Goal: Information Seeking & Learning: Find specific page/section

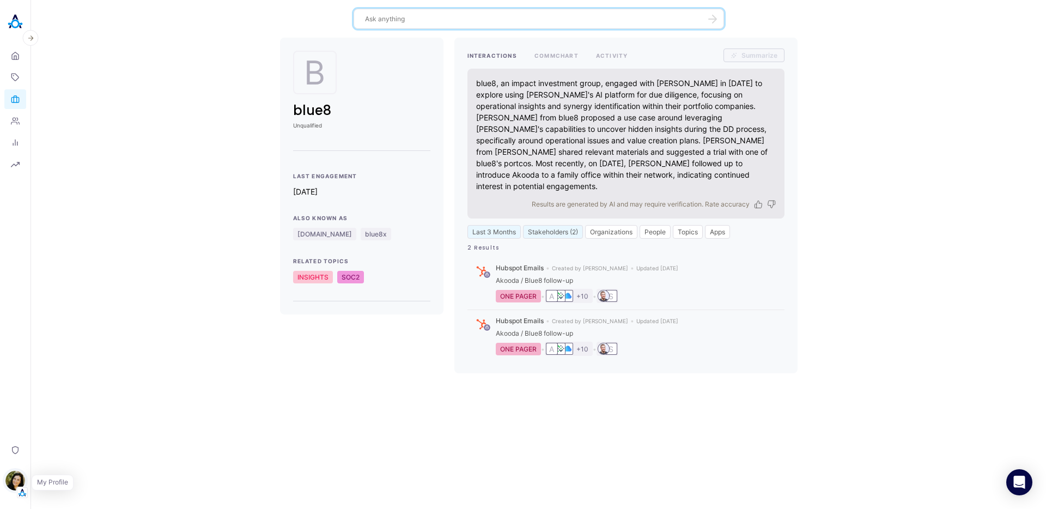
click at [14, 482] on img "button" at bounding box center [15, 481] width 20 height 20
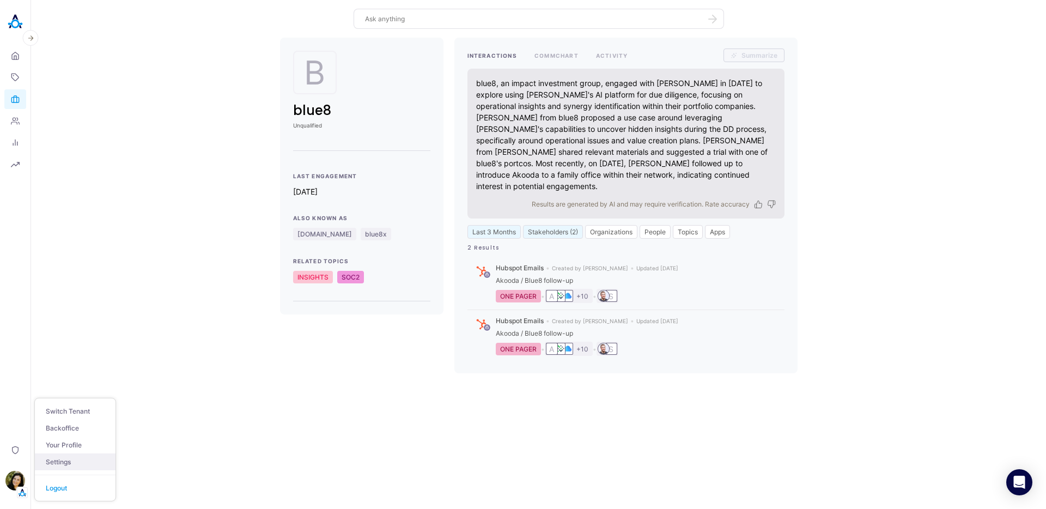
click at [70, 459] on link "Settings" at bounding box center [75, 461] width 81 height 17
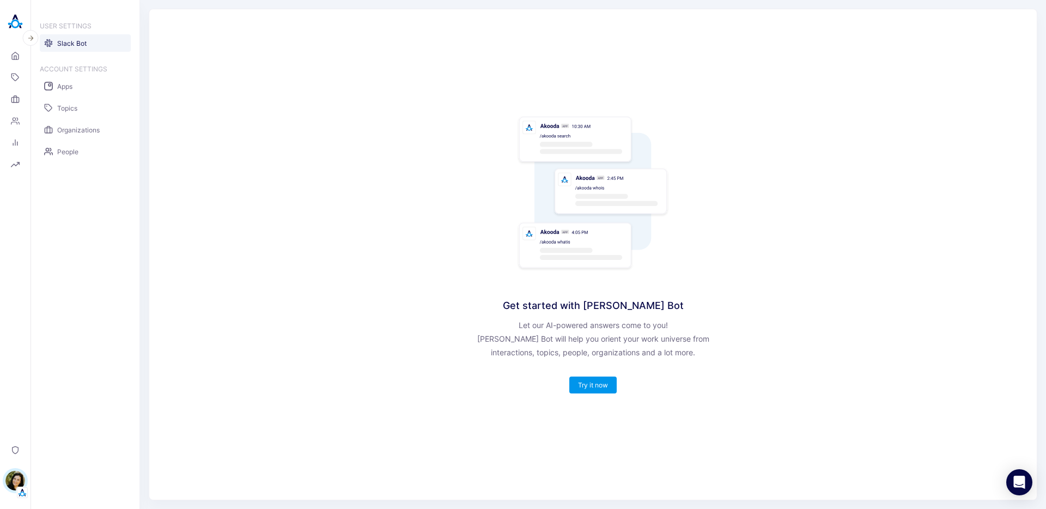
click at [94, 46] on link "Slack Bot" at bounding box center [85, 42] width 91 height 17
click at [586, 387] on link "Try it now" at bounding box center [593, 385] width 30 height 8
click at [14, 98] on icon at bounding box center [14, 100] width 7 height 5
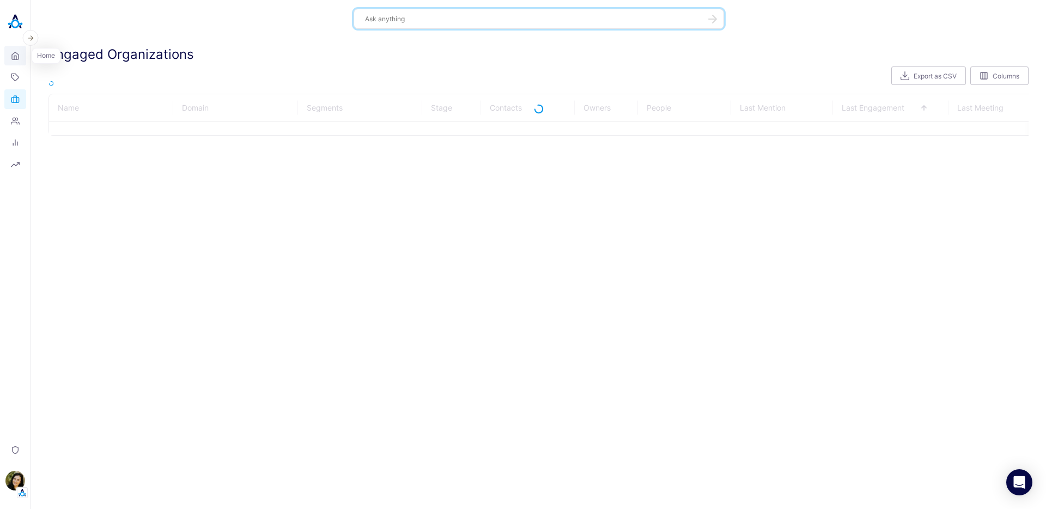
click at [15, 59] on icon at bounding box center [15, 55] width 7 height 7
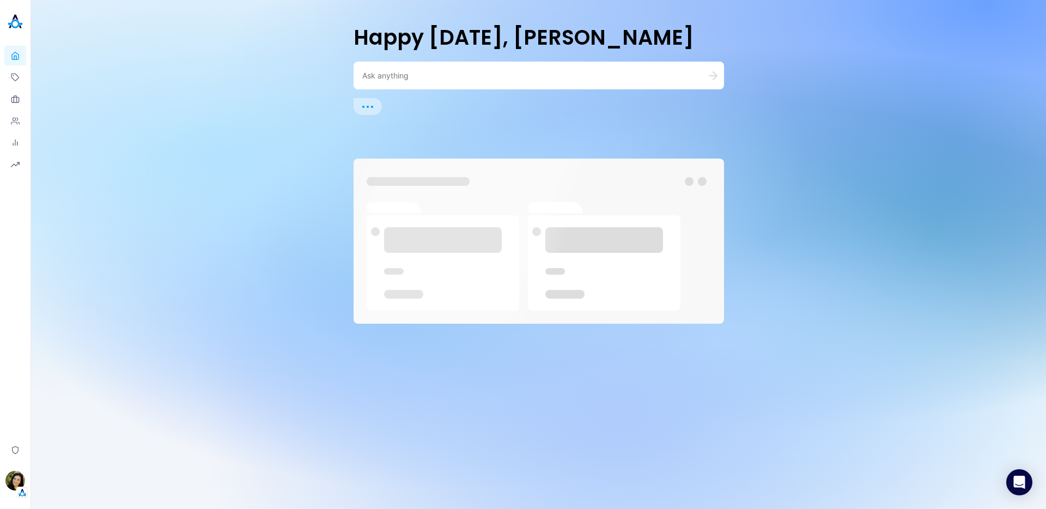
click at [403, 82] on div at bounding box center [539, 76] width 370 height 28
click at [402, 78] on textarea at bounding box center [525, 75] width 327 height 10
type textarea "ר"
type textarea "roadmap doc"
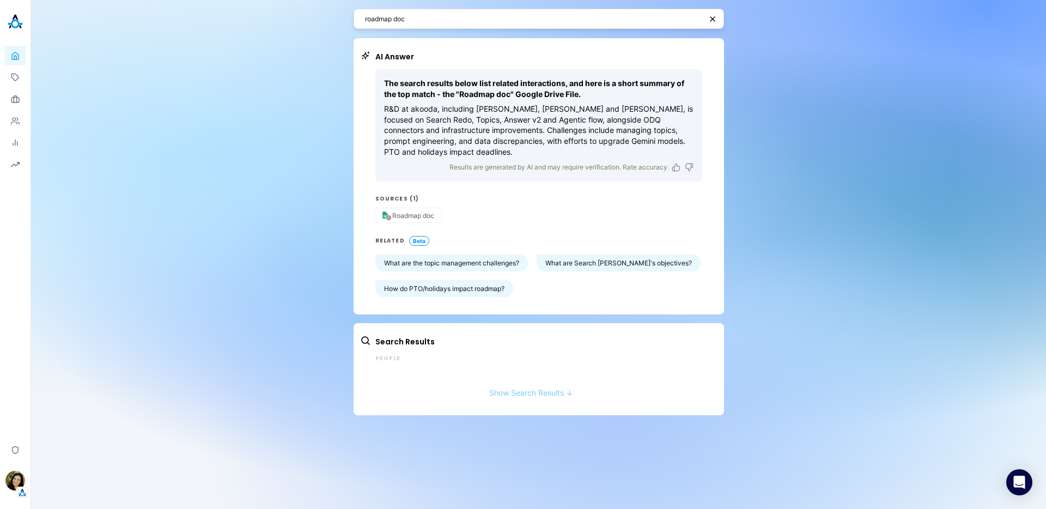
click at [516, 390] on button "Show Search Results ↓" at bounding box center [531, 387] width 342 height 20
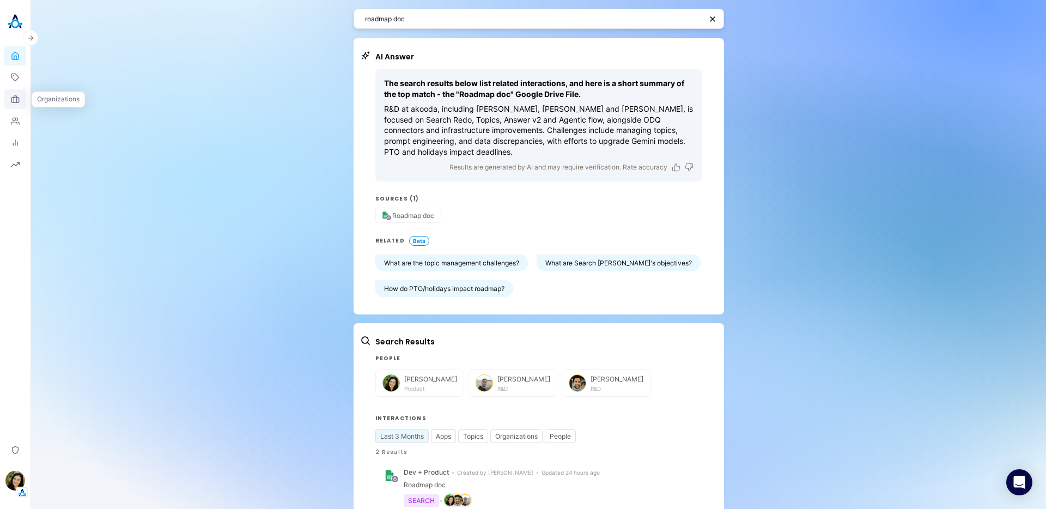
click at [15, 104] on link "Organizations" at bounding box center [15, 99] width 22 height 20
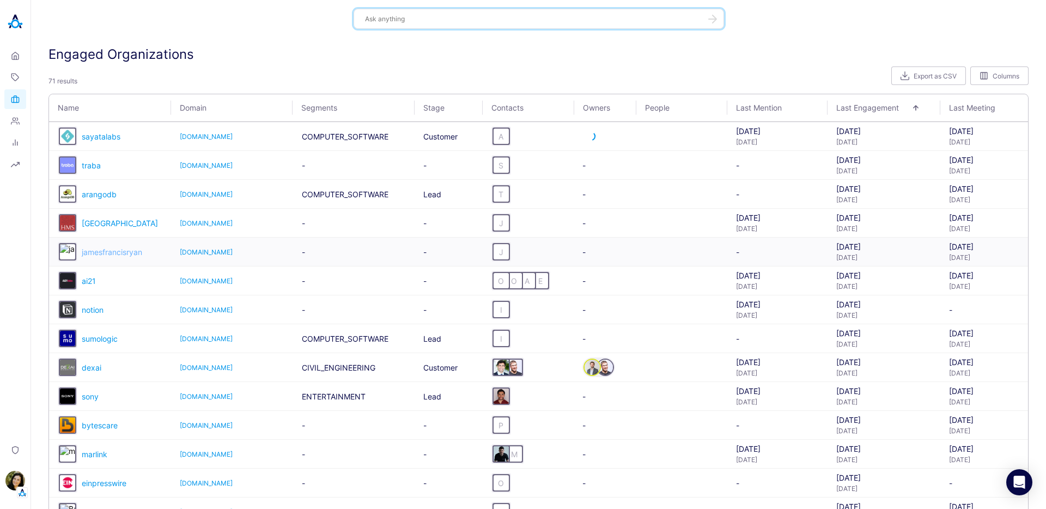
scroll to position [2, 0]
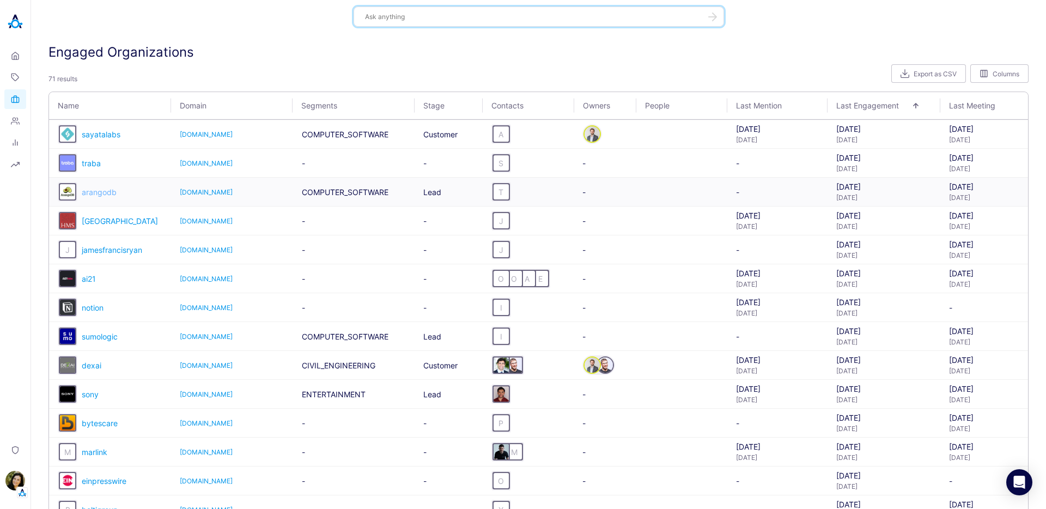
click at [94, 193] on span "arangodb" at bounding box center [99, 191] width 35 height 9
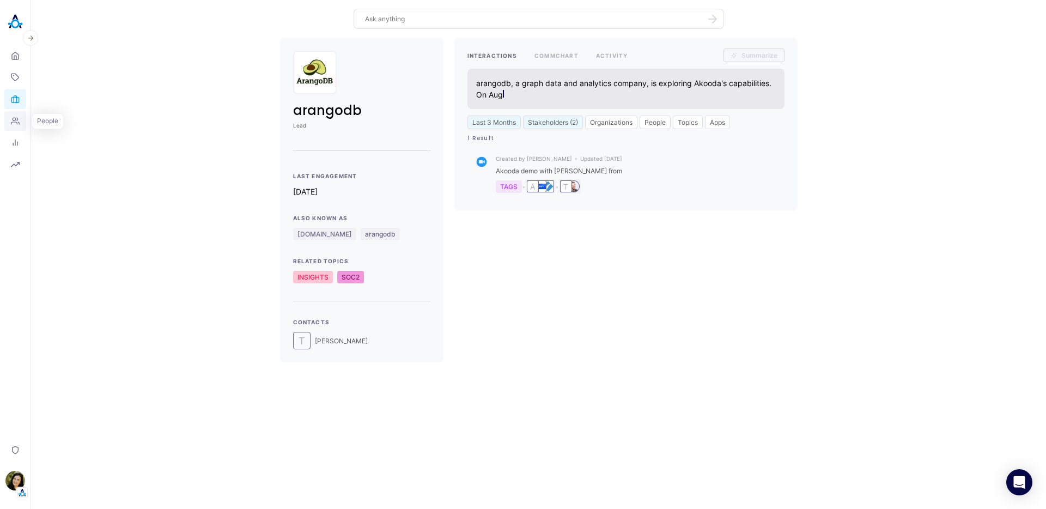
click at [14, 123] on icon at bounding box center [15, 121] width 9 height 9
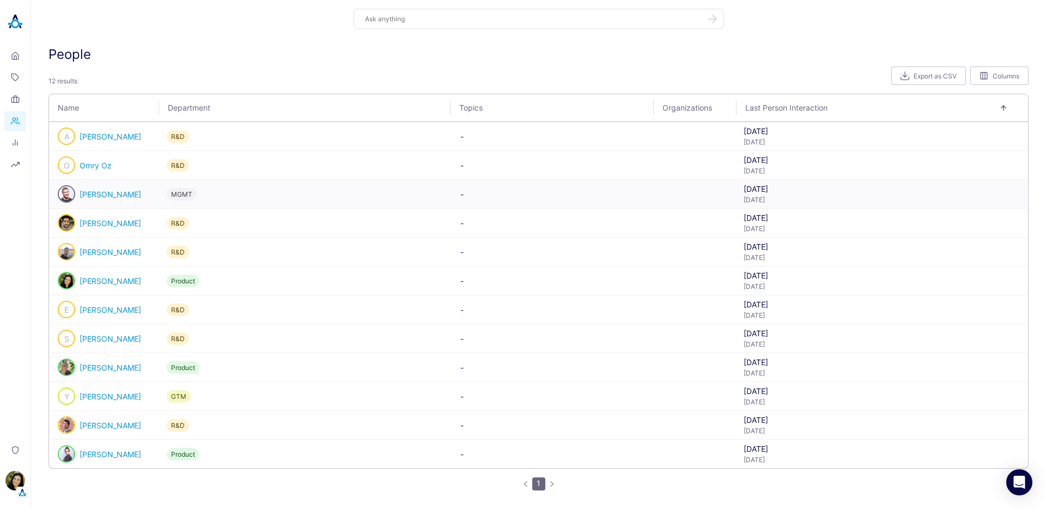
click at [88, 188] on div "[PERSON_NAME]" at bounding box center [104, 193] width 92 height 17
click at [107, 199] on div "[PERSON_NAME]" at bounding box center [104, 193] width 92 height 17
click at [117, 193] on link "[PERSON_NAME]" at bounding box center [111, 194] width 62 height 9
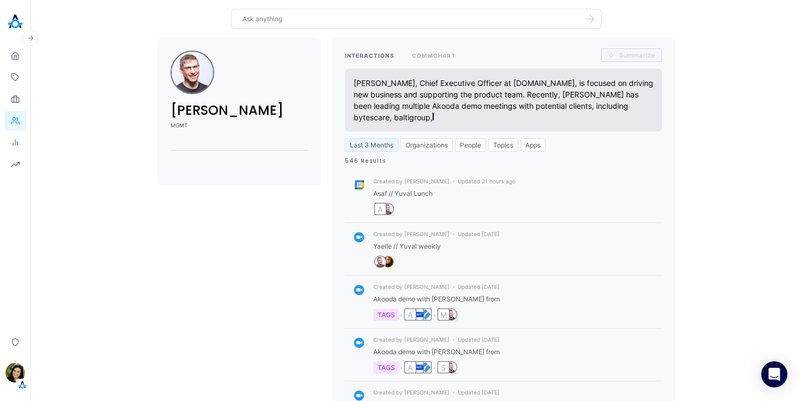
click at [19, 27] on img at bounding box center [15, 22] width 22 height 22
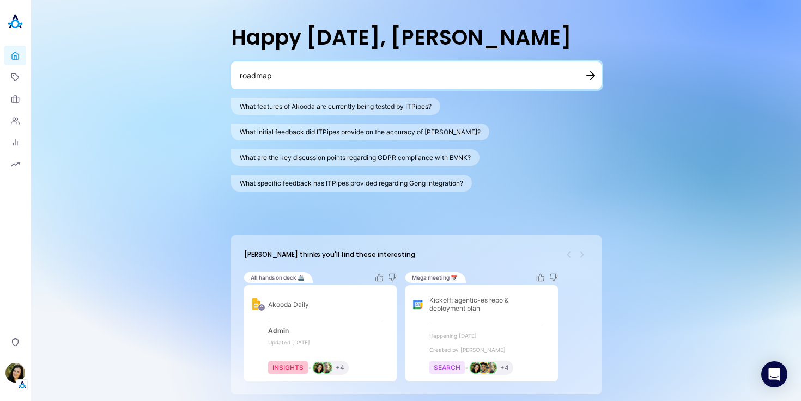
type textarea "roadmap"
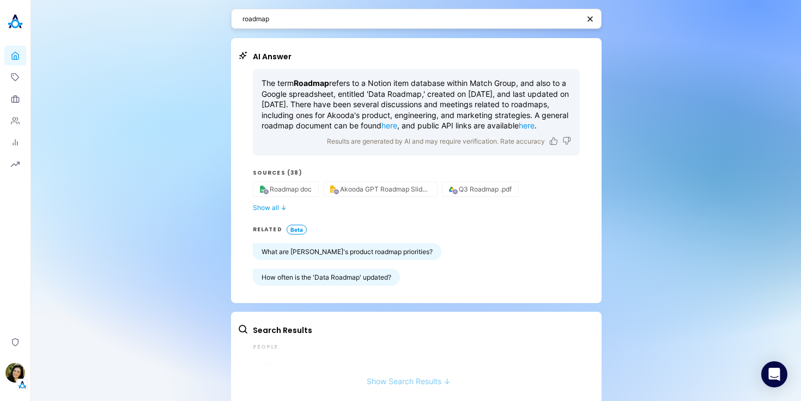
click at [395, 370] on button "Show Search Results ↓" at bounding box center [409, 376] width 342 height 20
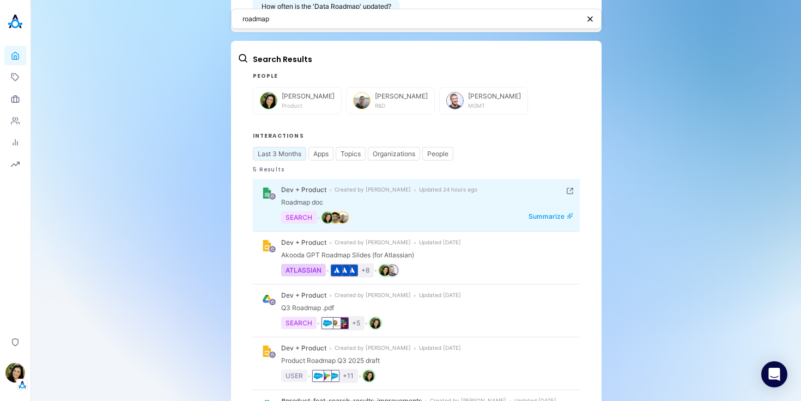
scroll to position [272, 0]
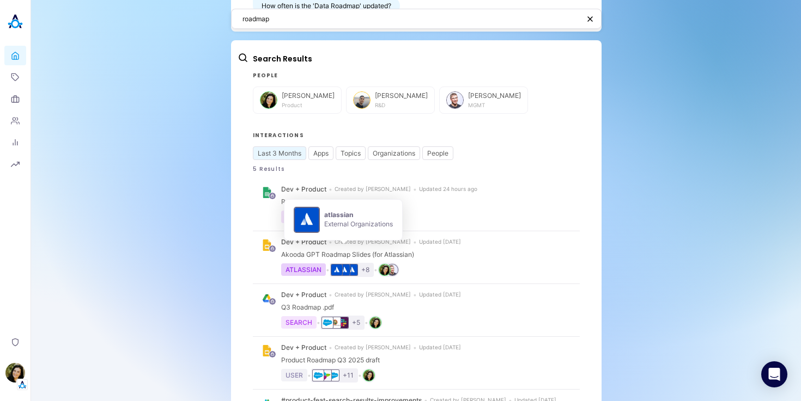
click at [316, 221] on img at bounding box center [307, 220] width 26 height 26
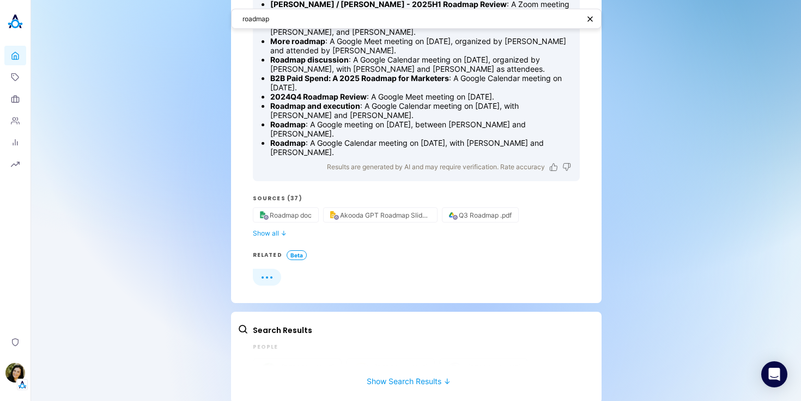
scroll to position [416, 0]
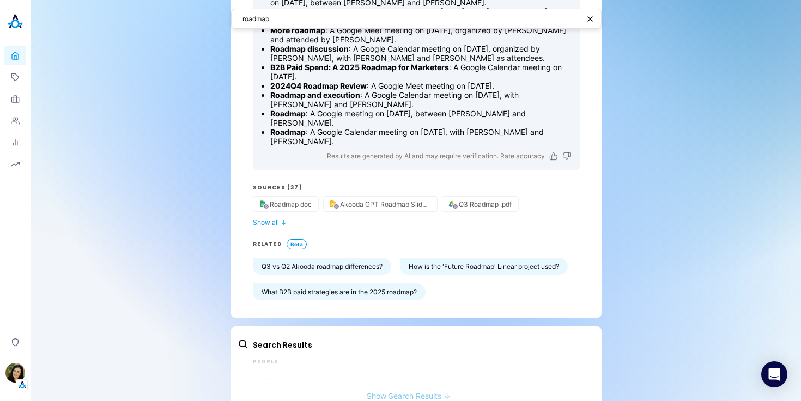
click at [380, 397] on button "Show Search Results ↓" at bounding box center [409, 391] width 342 height 20
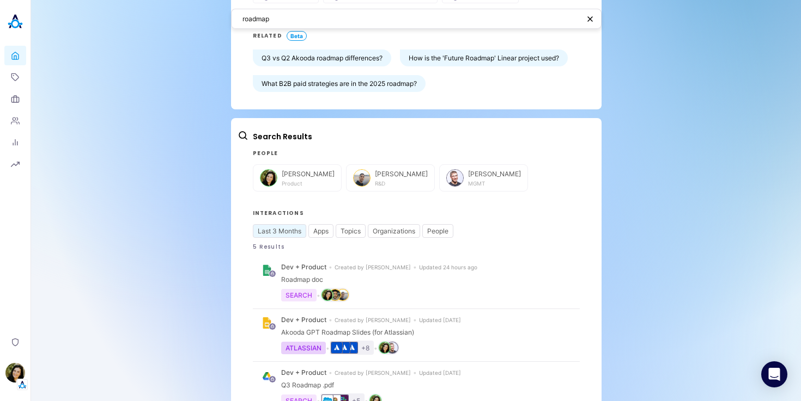
scroll to position [467, 0]
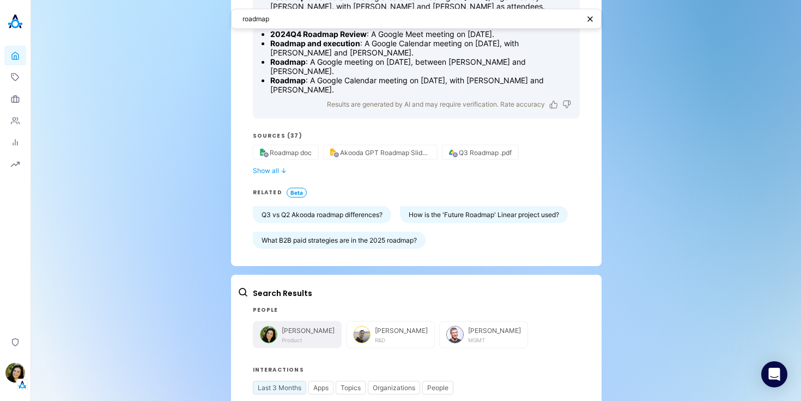
click at [294, 343] on button "[PERSON_NAME] Product" at bounding box center [297, 334] width 89 height 27
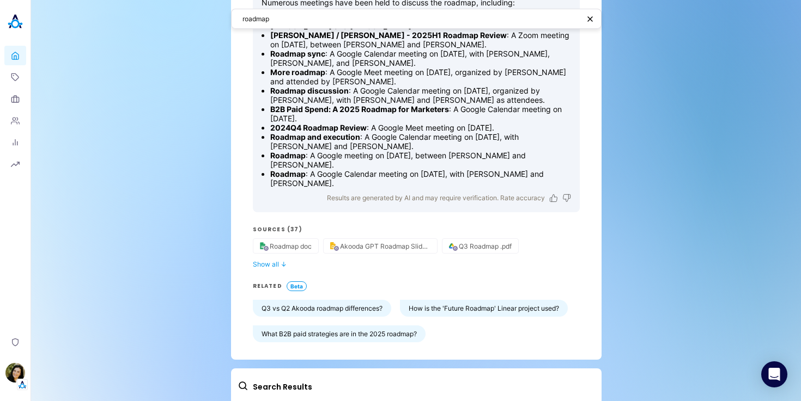
scroll to position [350, 0]
